Goal: Information Seeking & Learning: Find specific fact

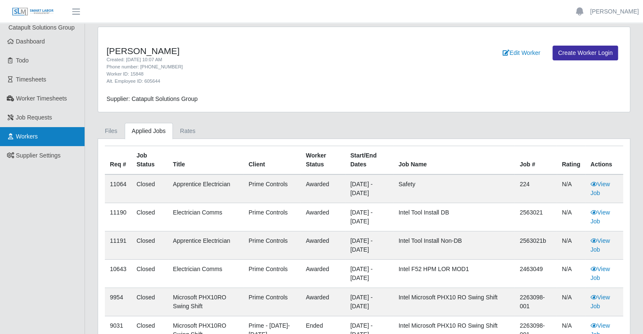
click at [33, 137] on span "Workers" at bounding box center [27, 136] width 22 height 7
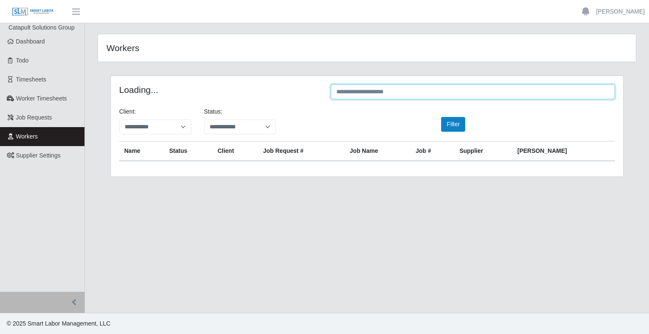
click at [499, 87] on input "text" at bounding box center [473, 92] width 284 height 15
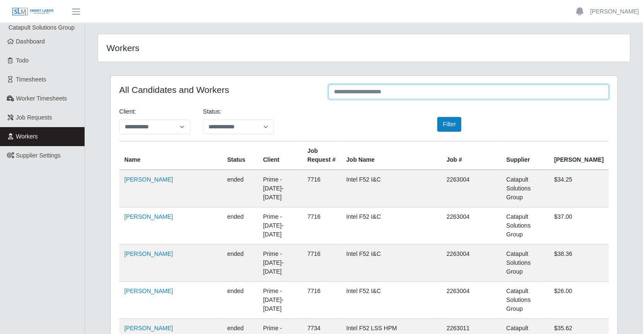
drag, startPoint x: 499, startPoint y: 87, endPoint x: 433, endPoint y: 93, distance: 66.2
click at [433, 93] on input "text" at bounding box center [468, 92] width 280 height 15
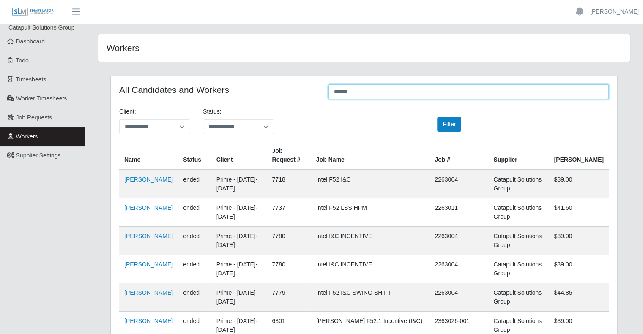
type input "*****"
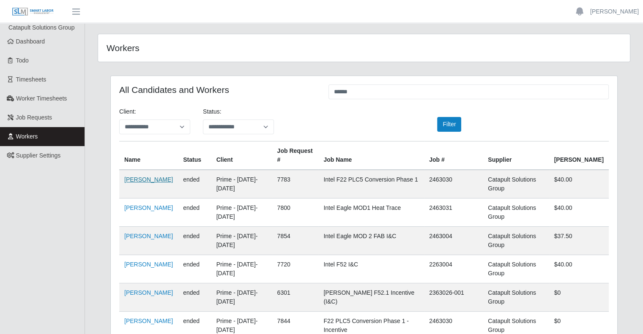
click at [161, 176] on link "Wilis Reyes Guillen" at bounding box center [148, 179] width 49 height 7
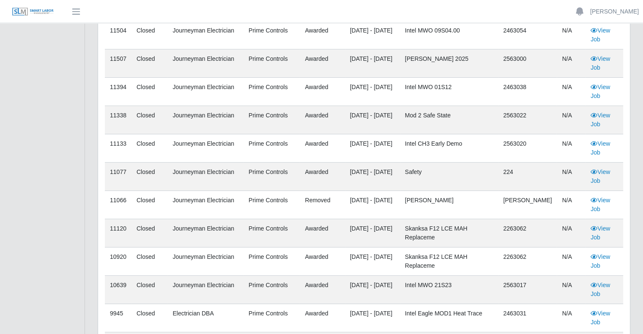
scroll to position [169, 0]
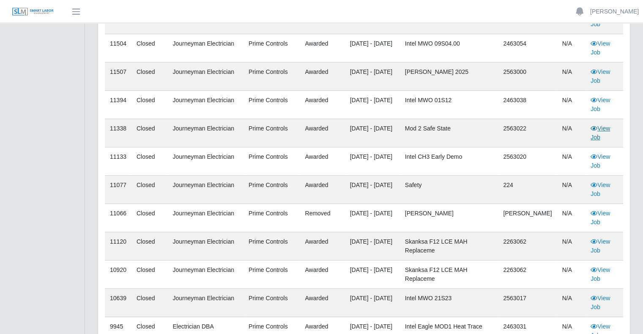
click at [605, 129] on link "View Job" at bounding box center [600, 133] width 19 height 16
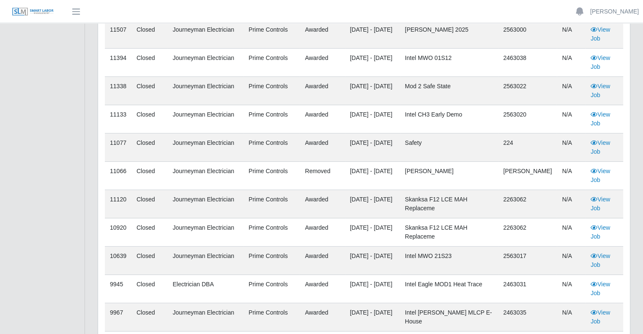
scroll to position [254, 0]
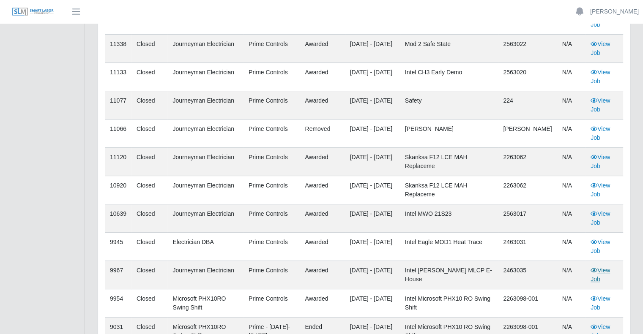
click at [606, 272] on link "View Job" at bounding box center [600, 275] width 19 height 16
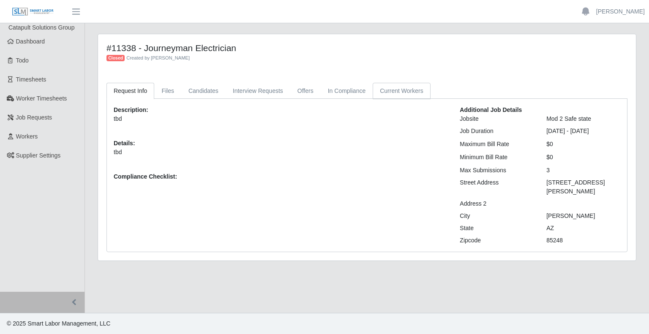
click at [396, 93] on link "Current Workers" at bounding box center [401, 91] width 57 height 16
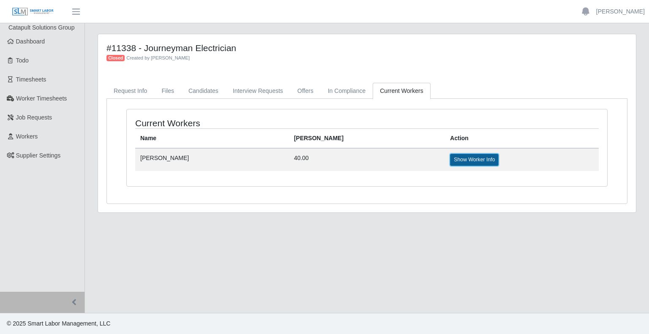
click at [458, 158] on link "Show Worker Info" at bounding box center [474, 160] width 49 height 12
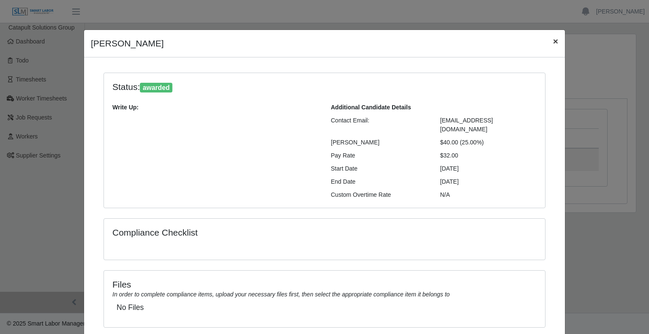
click at [553, 44] on span "×" at bounding box center [555, 41] width 5 height 10
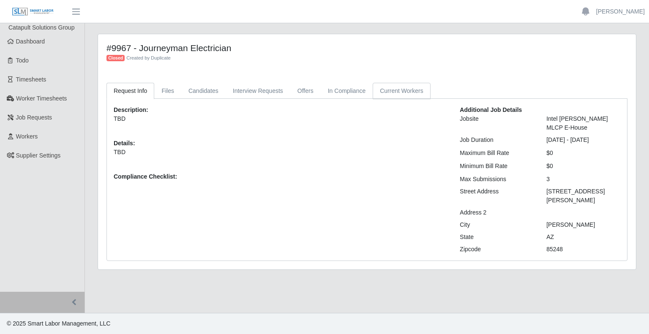
click at [404, 91] on link "Current Workers" at bounding box center [401, 91] width 57 height 16
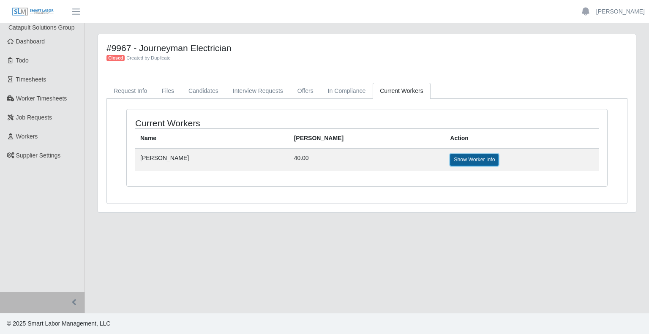
click at [450, 155] on link "Show Worker Info" at bounding box center [474, 160] width 49 height 12
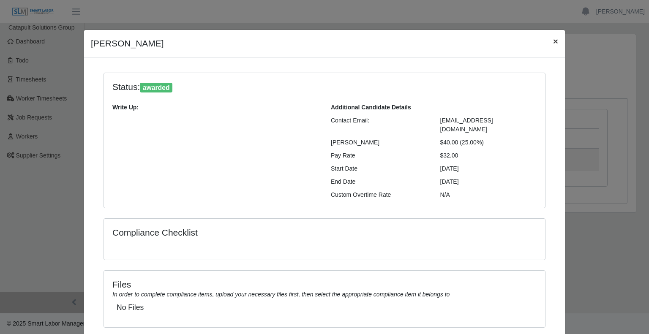
click at [548, 40] on button "×" at bounding box center [556, 41] width 19 height 22
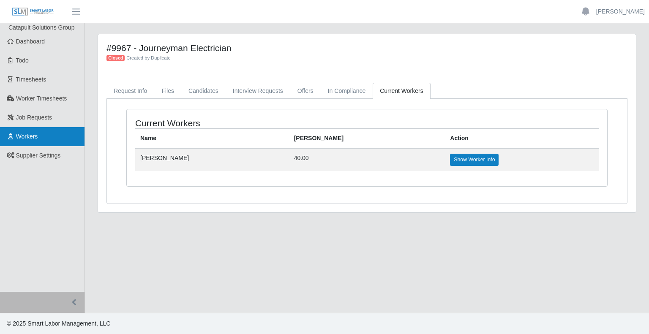
click at [42, 134] on link "Workers" at bounding box center [42, 136] width 85 height 19
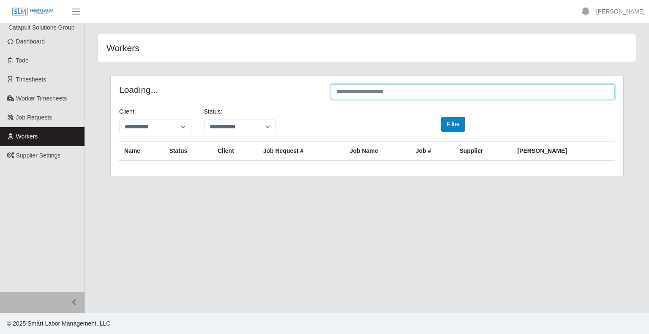
click at [375, 90] on input "text" at bounding box center [473, 92] width 284 height 15
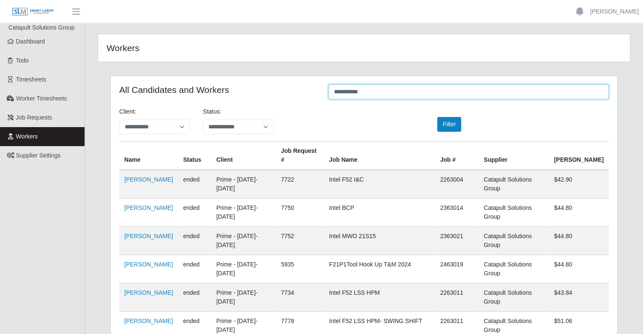
type input "**********"
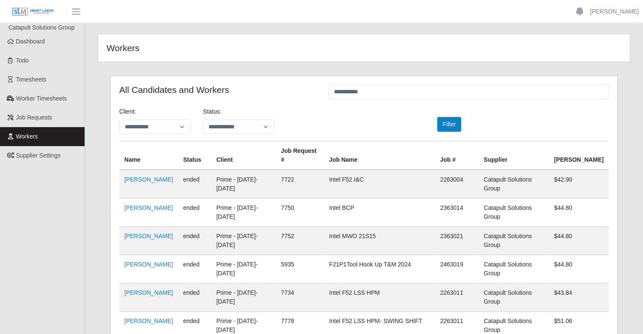
click at [156, 174] on td "[PERSON_NAME]" at bounding box center [148, 184] width 59 height 29
click at [157, 176] on link "[PERSON_NAME]" at bounding box center [148, 179] width 49 height 7
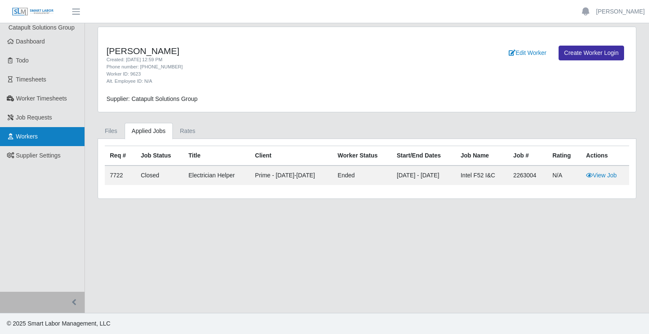
click at [60, 133] on link "Workers" at bounding box center [42, 136] width 85 height 19
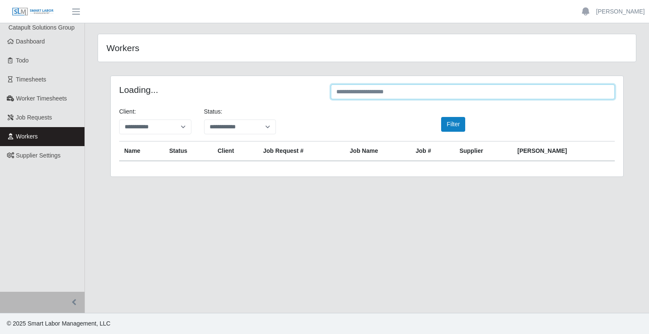
click at [402, 98] on input "text" at bounding box center [473, 92] width 284 height 15
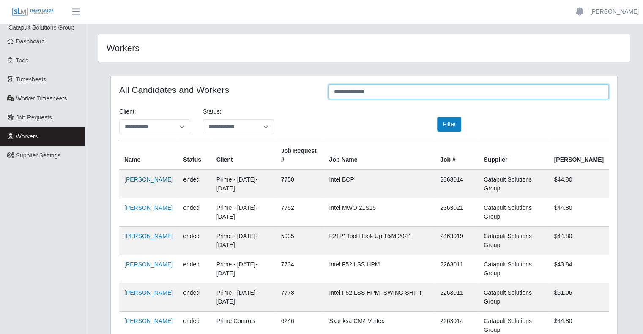
type input "**********"
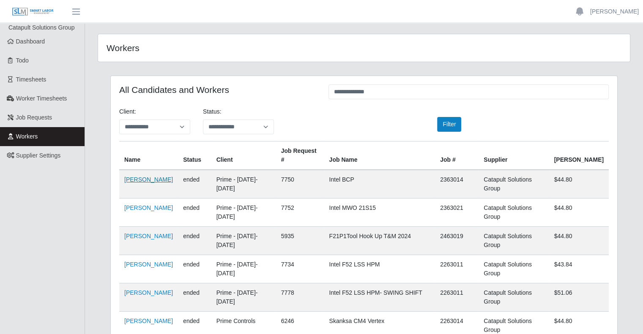
click at [164, 176] on link "Alejandro Guerrero" at bounding box center [148, 179] width 49 height 7
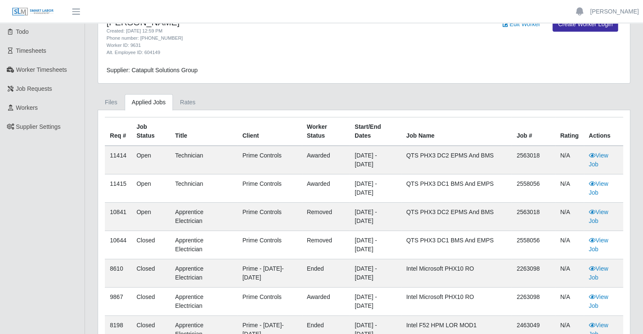
scroll to position [42, 0]
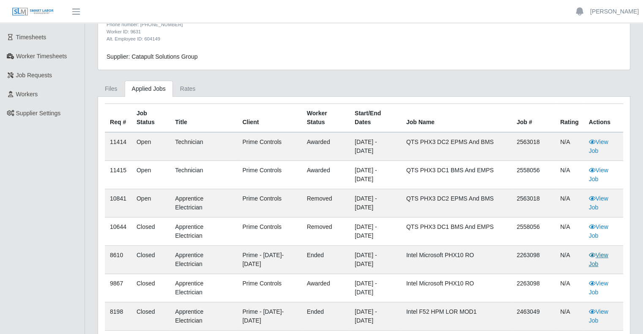
click at [600, 257] on link "View Job" at bounding box center [598, 260] width 19 height 16
click at [602, 283] on link "View Job" at bounding box center [598, 288] width 19 height 16
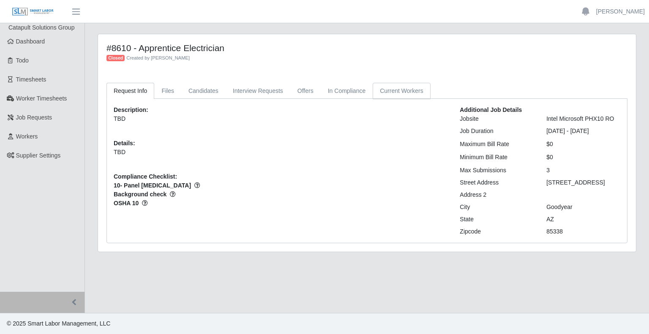
click at [389, 83] on link "Current Workers" at bounding box center [401, 91] width 57 height 16
click at [404, 93] on link "Current Workers" at bounding box center [401, 91] width 57 height 16
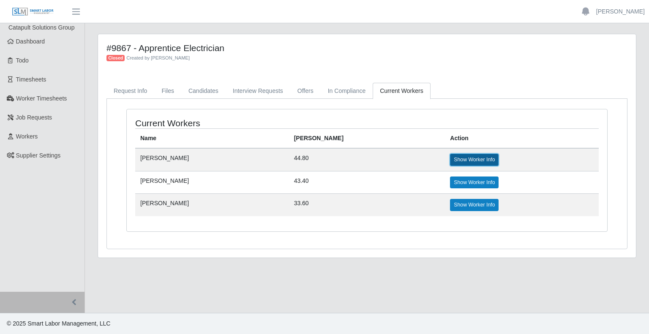
click at [465, 159] on link "Show Worker Info" at bounding box center [474, 160] width 49 height 12
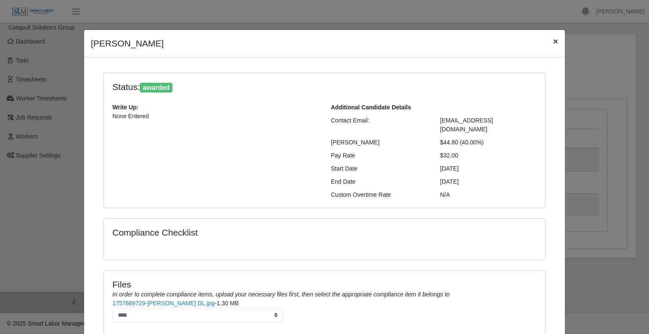
click at [553, 43] on span "×" at bounding box center [555, 41] width 5 height 10
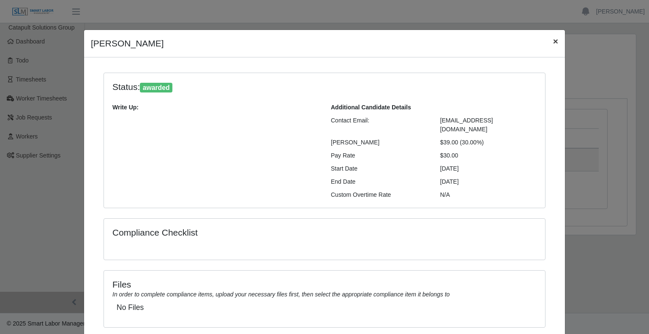
click at [555, 40] on button "×" at bounding box center [556, 41] width 19 height 22
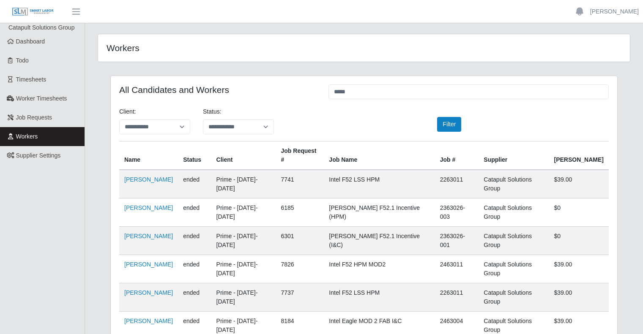
scroll to position [512, 0]
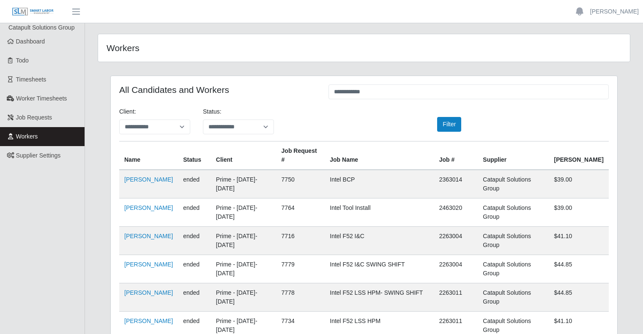
scroll to position [473, 0]
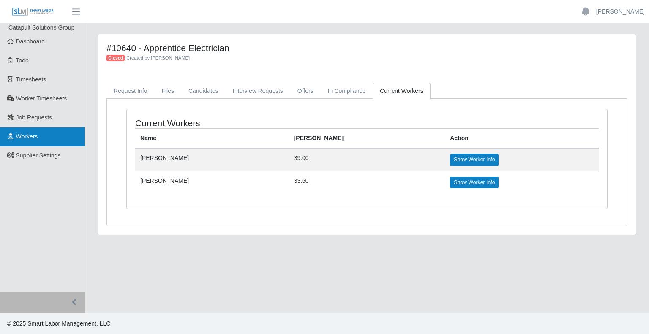
click at [55, 131] on link "Workers" at bounding box center [42, 136] width 85 height 19
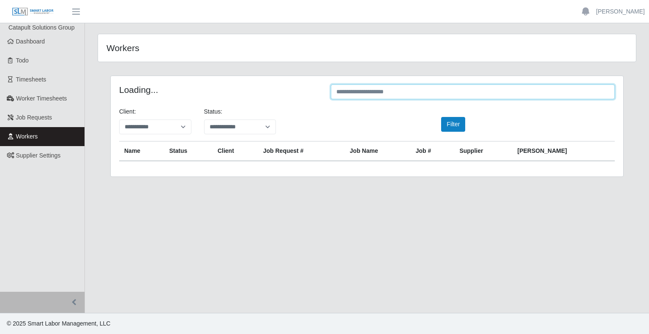
click at [364, 91] on input "text" at bounding box center [473, 92] width 284 height 15
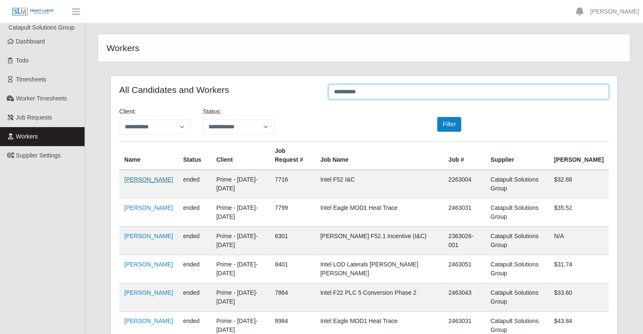
type input "**********"
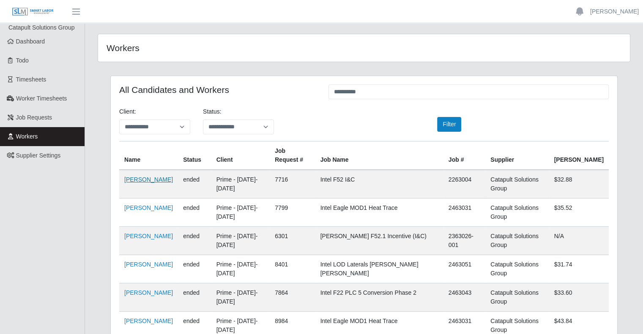
click at [173, 176] on link "[PERSON_NAME]" at bounding box center [148, 179] width 49 height 7
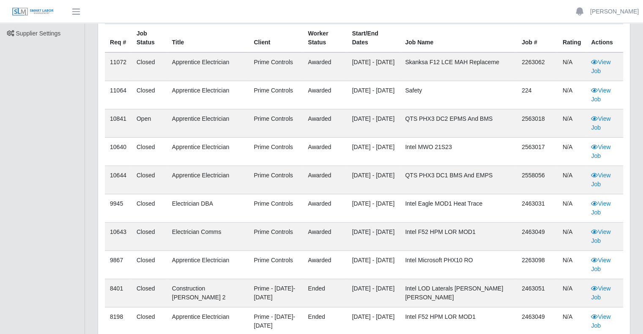
scroll to position [127, 0]
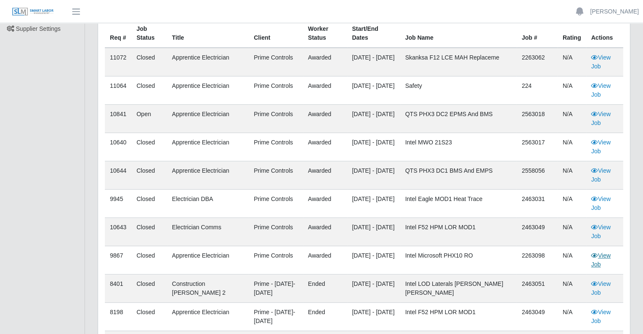
click at [607, 256] on link "View Job" at bounding box center [600, 260] width 19 height 16
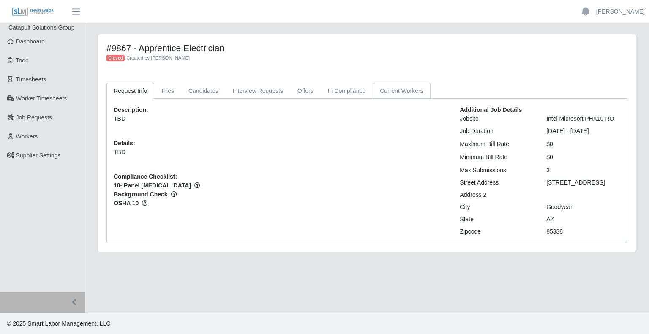
click at [401, 93] on link "Current Workers" at bounding box center [401, 91] width 57 height 16
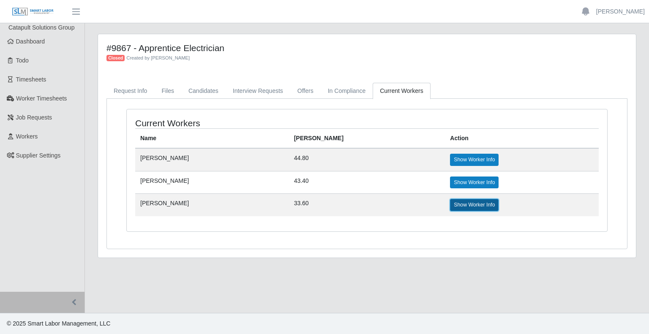
click at [453, 204] on link "Show Worker Info" at bounding box center [474, 205] width 49 height 12
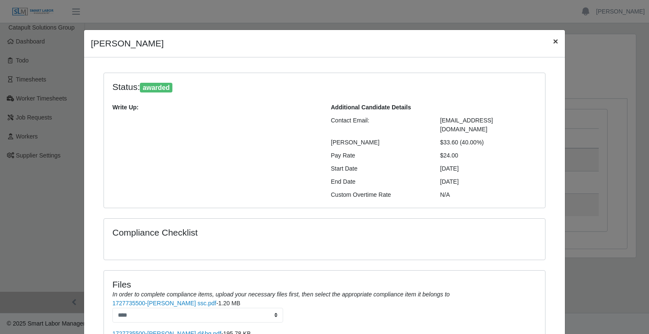
click at [547, 40] on button "×" at bounding box center [556, 41] width 19 height 22
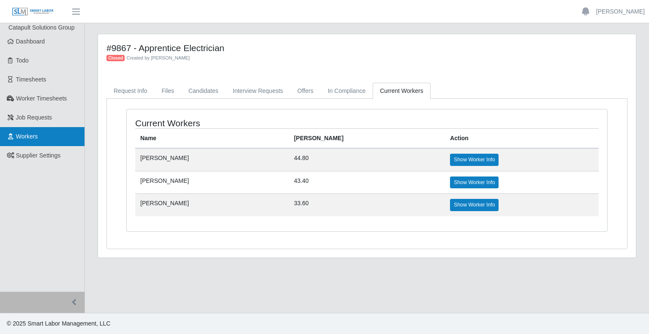
click at [44, 139] on link "Workers" at bounding box center [42, 136] width 85 height 19
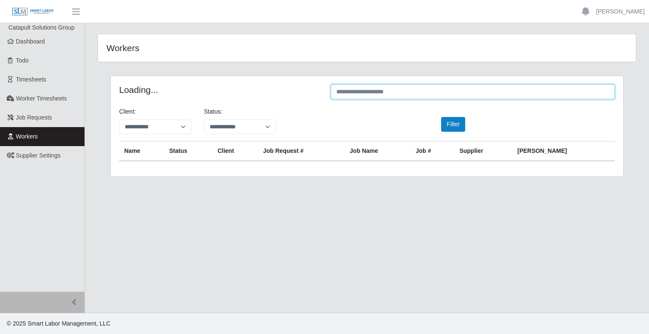
click at [369, 90] on input "text" at bounding box center [473, 92] width 284 height 15
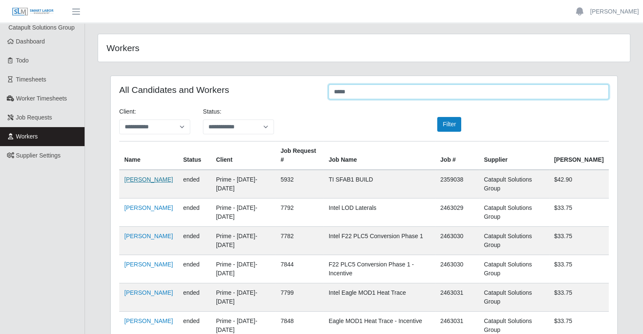
type input "*****"
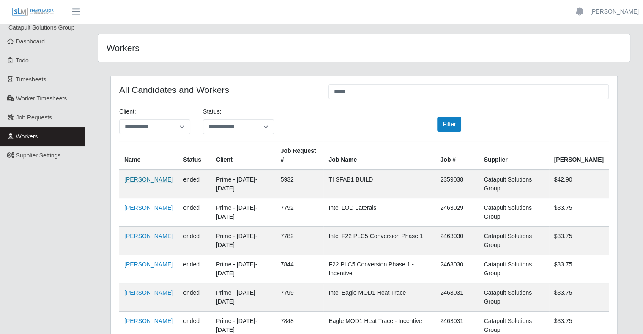
click at [153, 176] on link "[PERSON_NAME]" at bounding box center [148, 179] width 49 height 7
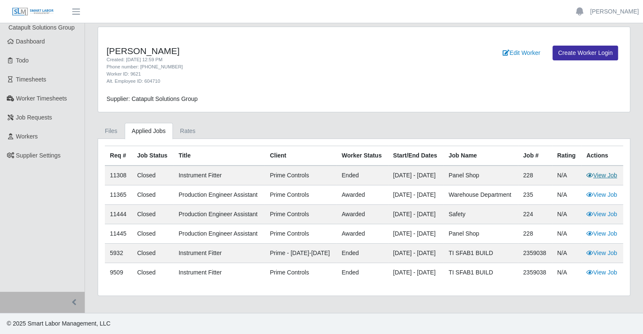
click at [597, 179] on link "View Job" at bounding box center [601, 175] width 31 height 7
drag, startPoint x: 485, startPoint y: 184, endPoint x: 446, endPoint y: 182, distance: 39.3
click at [446, 182] on tr "11308 Closed Instrument Fitter Prime Controls ended 09/28/2025 - 09/24/2025 Pan…" at bounding box center [364, 176] width 518 height 20
click at [468, 185] on td "Panel Shop" at bounding box center [480, 176] width 74 height 20
drag, startPoint x: 495, startPoint y: 185, endPoint x: 457, endPoint y: 184, distance: 38.0
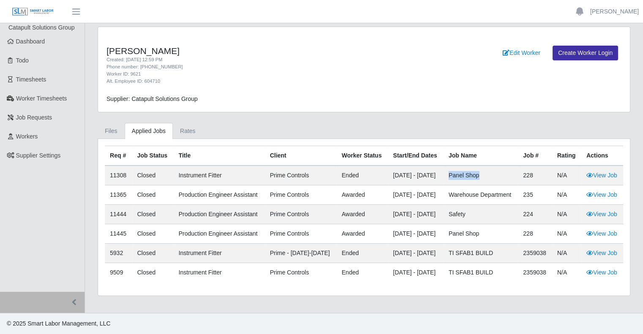
click at [457, 184] on td "Panel Shop" at bounding box center [480, 176] width 74 height 20
copy td "Panel Shop"
click at [604, 179] on link "View Job" at bounding box center [601, 175] width 31 height 7
click at [601, 237] on link "View Job" at bounding box center [601, 233] width 31 height 7
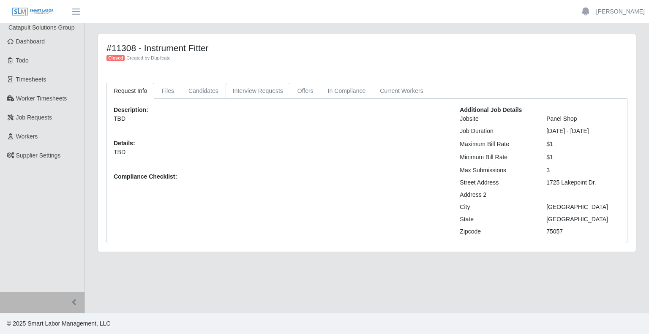
click at [260, 91] on link "Interview Requests" at bounding box center [258, 91] width 65 height 16
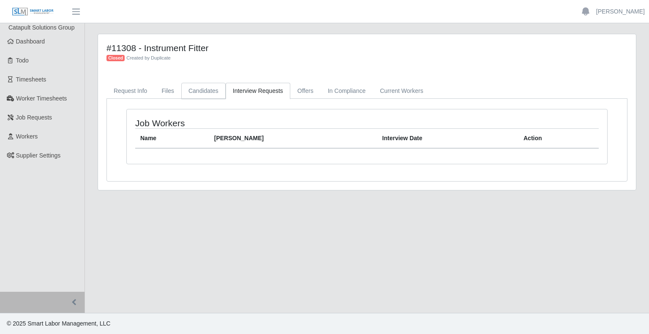
click at [217, 93] on link "Candidates" at bounding box center [203, 91] width 44 height 16
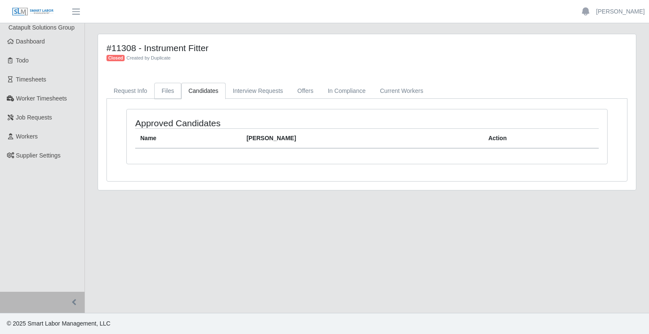
click at [176, 93] on link "Files" at bounding box center [167, 91] width 27 height 16
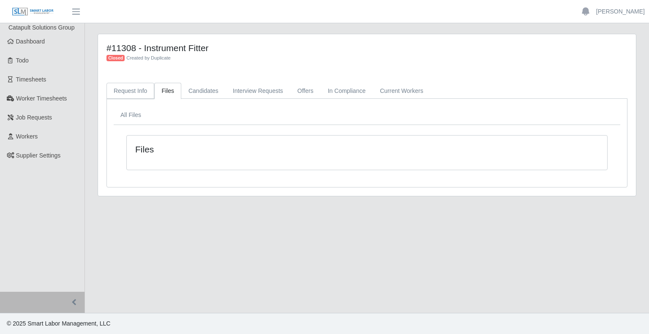
click at [149, 93] on link "Request Info" at bounding box center [131, 91] width 48 height 16
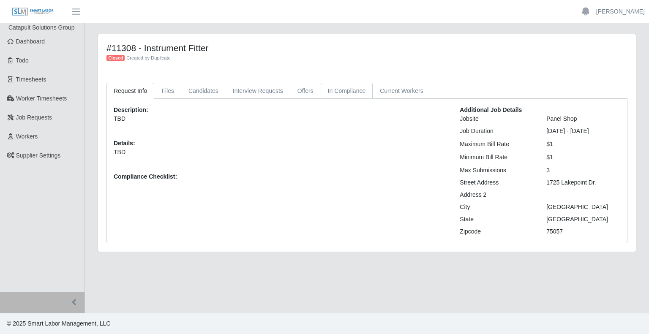
click at [344, 90] on link "In Compliance" at bounding box center [347, 91] width 52 height 16
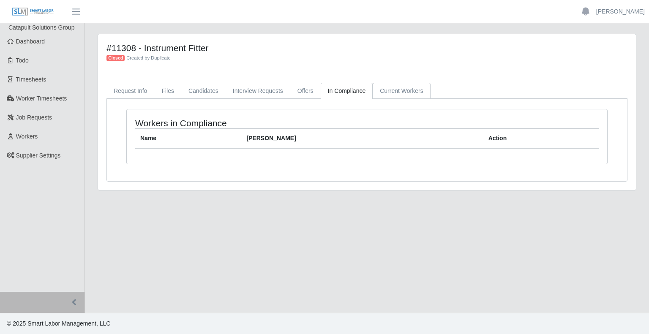
click at [405, 93] on link "Current Workers" at bounding box center [401, 91] width 57 height 16
click at [333, 93] on link "In Compliance" at bounding box center [347, 91] width 52 height 16
click at [314, 91] on link "Offers" at bounding box center [305, 91] width 30 height 16
click at [269, 87] on link "Interview Requests" at bounding box center [258, 91] width 65 height 16
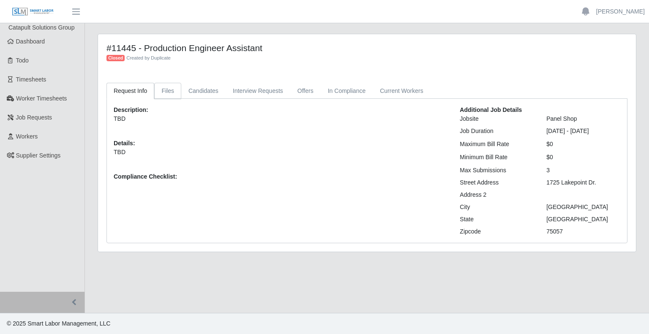
click at [168, 94] on link "Files" at bounding box center [167, 91] width 27 height 16
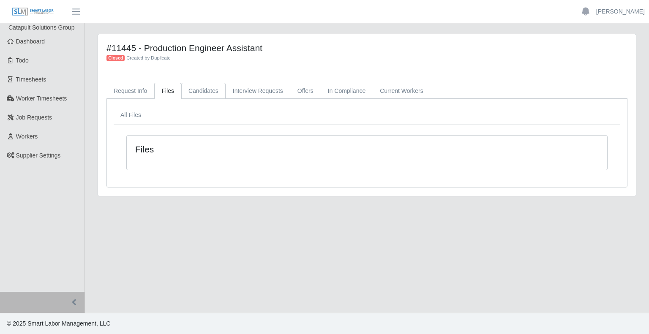
click at [200, 94] on link "Candidates" at bounding box center [203, 91] width 44 height 16
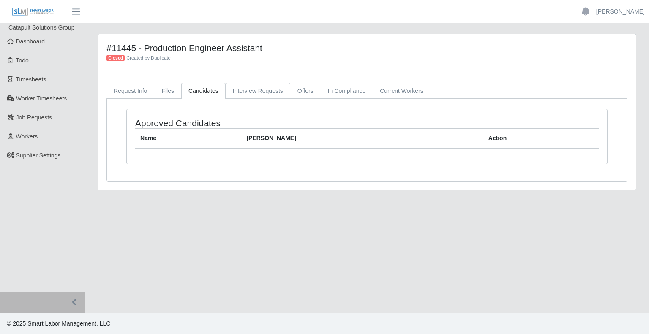
click at [249, 94] on link "Interview Requests" at bounding box center [258, 91] width 65 height 16
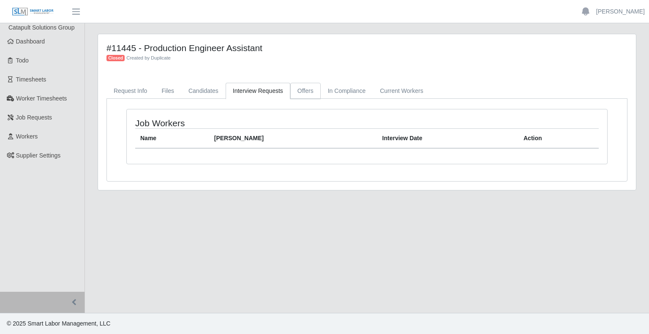
click at [301, 90] on link "Offers" at bounding box center [305, 91] width 30 height 16
click at [338, 91] on link "In Compliance" at bounding box center [347, 91] width 52 height 16
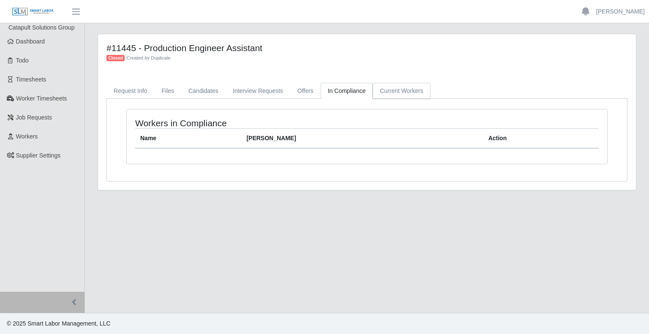
click at [395, 93] on link "Current Workers" at bounding box center [401, 91] width 57 height 16
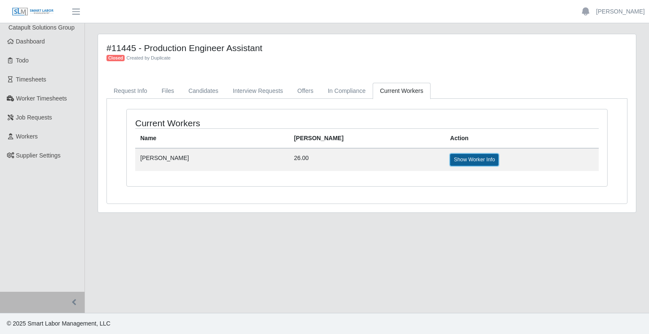
click at [450, 159] on link "Show Worker Info" at bounding box center [474, 160] width 49 height 12
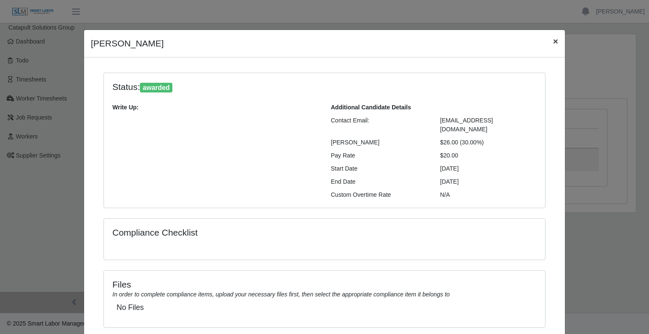
click at [553, 39] on span "×" at bounding box center [555, 41] width 5 height 10
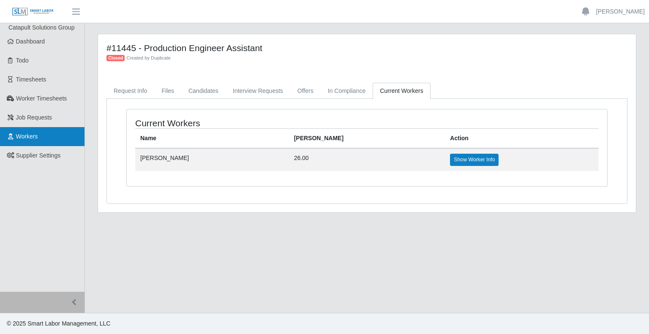
click at [48, 136] on link "Workers" at bounding box center [42, 136] width 85 height 19
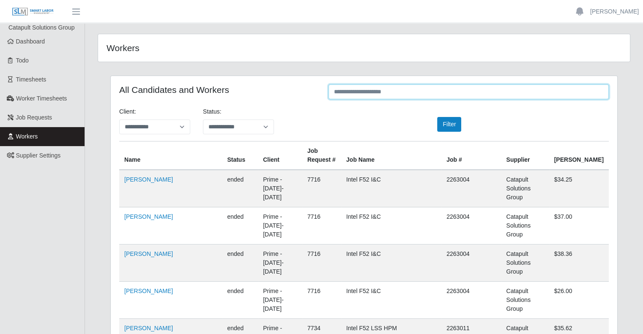
click at [404, 87] on input "text" at bounding box center [468, 92] width 280 height 15
type input "*"
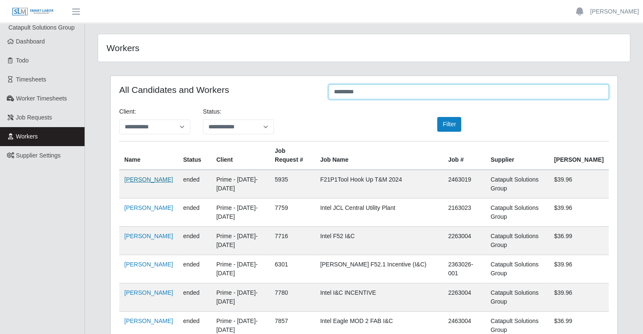
type input "*********"
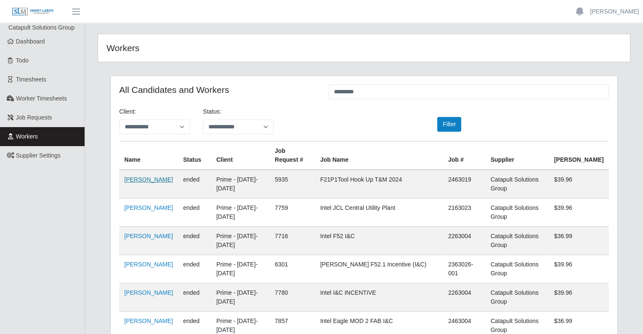
click at [155, 176] on link "Maximiano Serrano" at bounding box center [148, 179] width 49 height 7
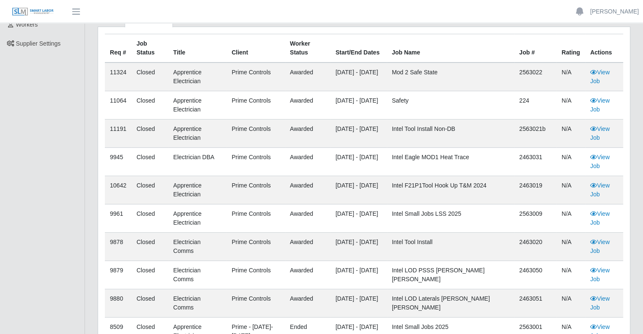
scroll to position [127, 0]
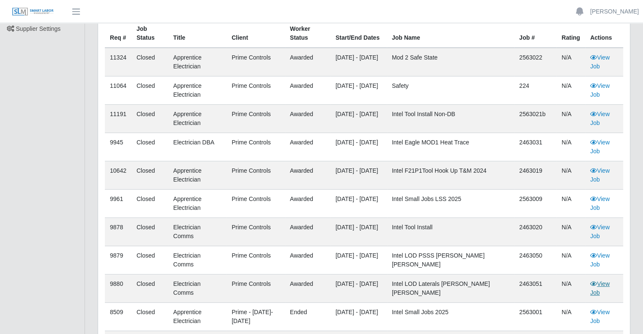
click at [600, 285] on link "View Job" at bounding box center [599, 289] width 19 height 16
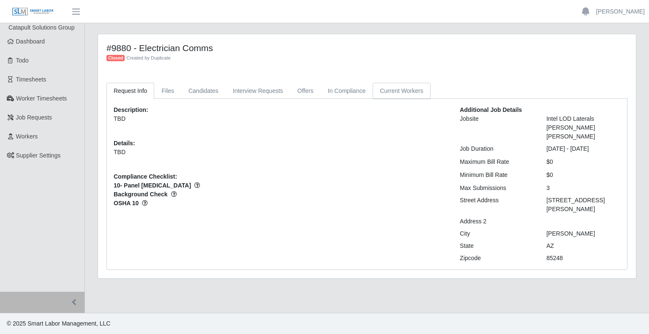
click at [393, 90] on link "Current Workers" at bounding box center [401, 91] width 57 height 16
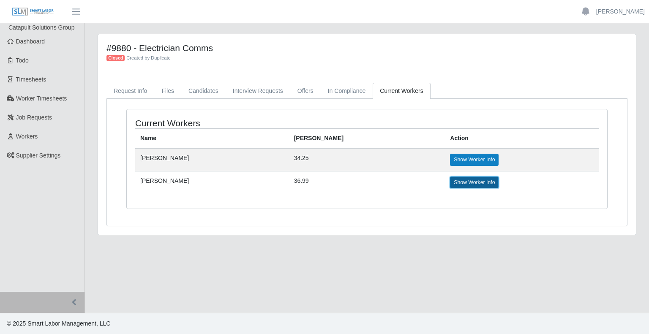
click at [450, 182] on link "Show Worker Info" at bounding box center [474, 183] width 49 height 12
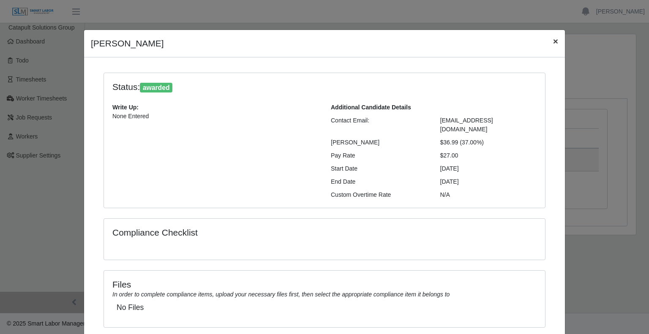
click at [547, 46] on button "×" at bounding box center [556, 41] width 19 height 22
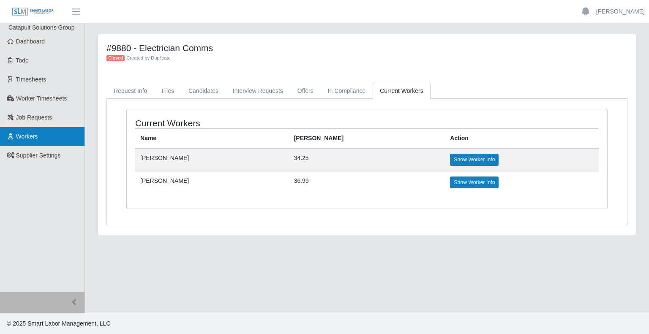
click at [37, 134] on span "Workers" at bounding box center [27, 136] width 22 height 7
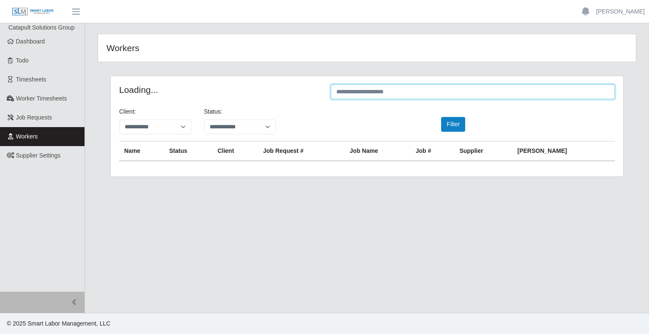
click at [385, 88] on input "text" at bounding box center [473, 92] width 284 height 15
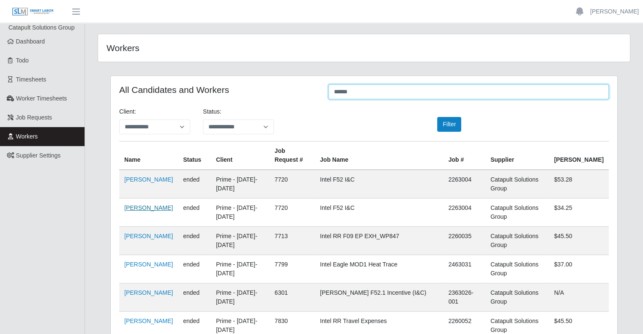
type input "*****"
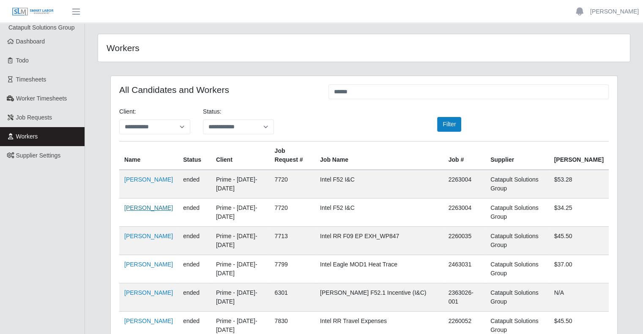
click at [151, 205] on link "[PERSON_NAME]" at bounding box center [148, 208] width 49 height 7
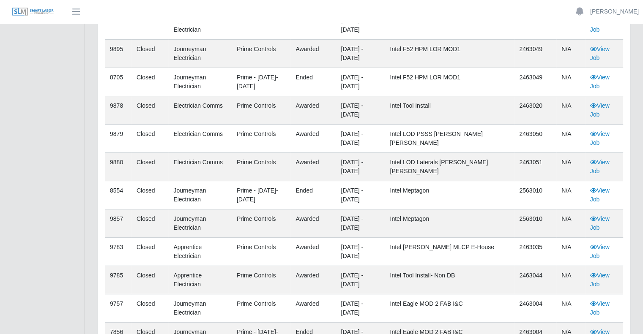
scroll to position [254, 0]
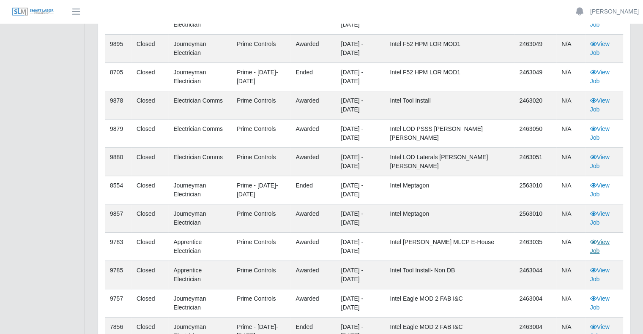
click at [605, 243] on link "View Job" at bounding box center [599, 247] width 19 height 16
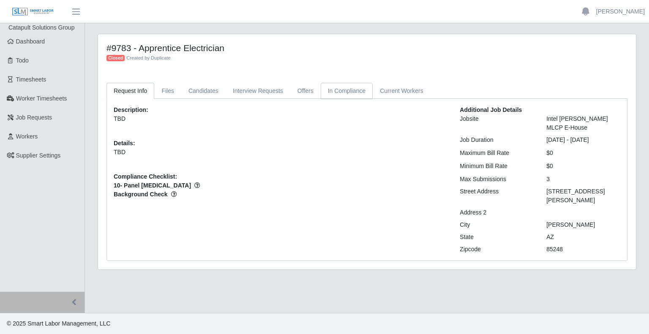
click at [357, 90] on link "In Compliance" at bounding box center [347, 91] width 52 height 16
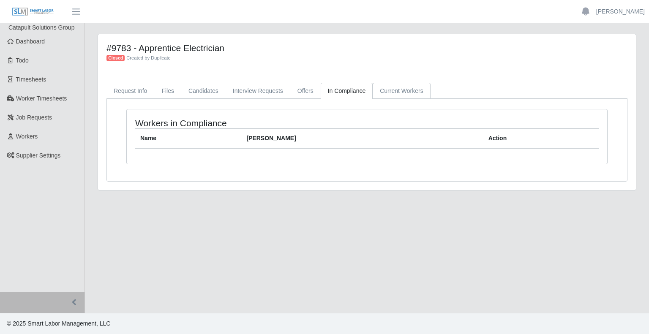
click at [397, 94] on link "Current Workers" at bounding box center [401, 91] width 57 height 16
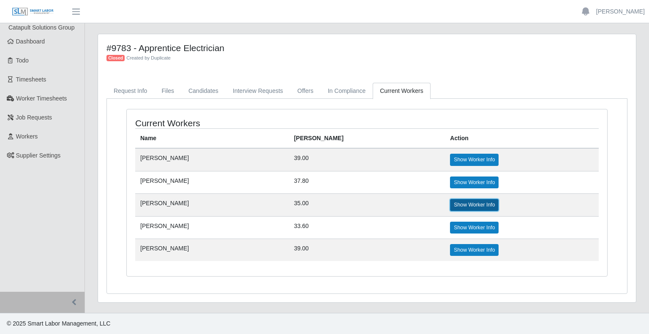
click at [450, 200] on link "Show Worker Info" at bounding box center [474, 205] width 49 height 12
